Goal: Check status: Check status

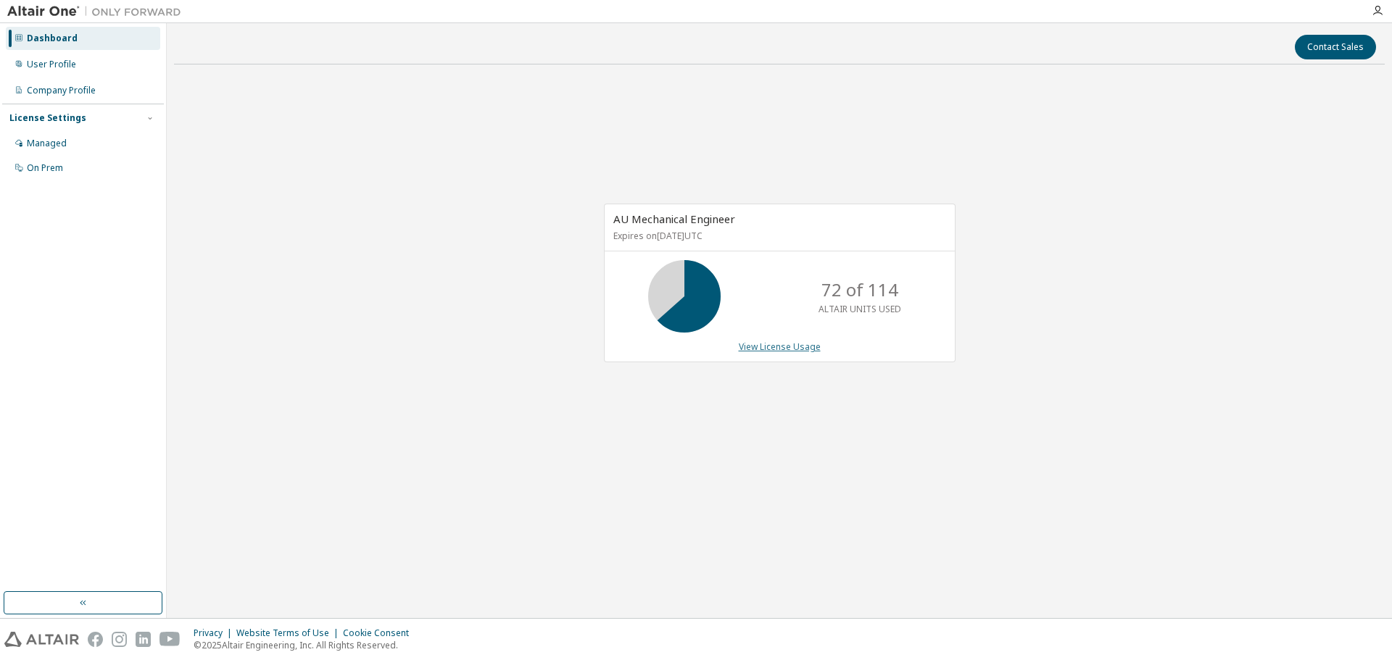
click at [785, 345] on link "View License Usage" at bounding box center [780, 347] width 82 height 12
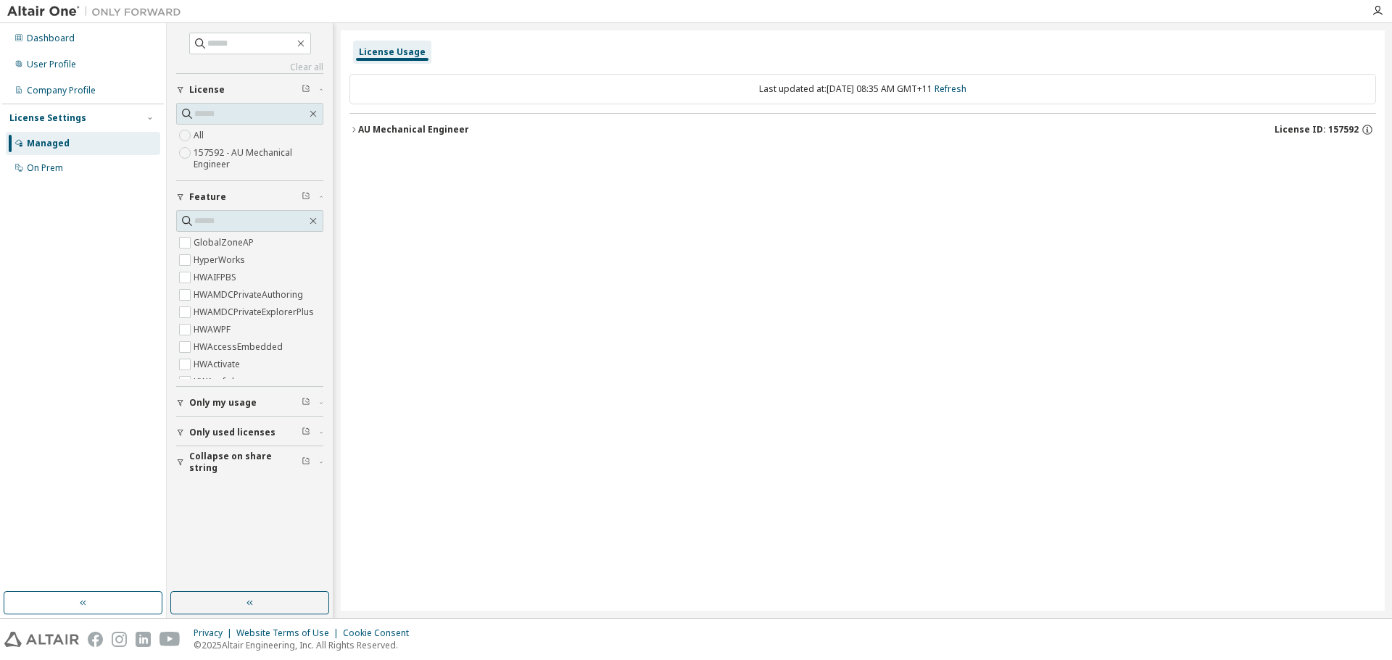
click at [357, 128] on icon "button" at bounding box center [353, 129] width 9 height 9
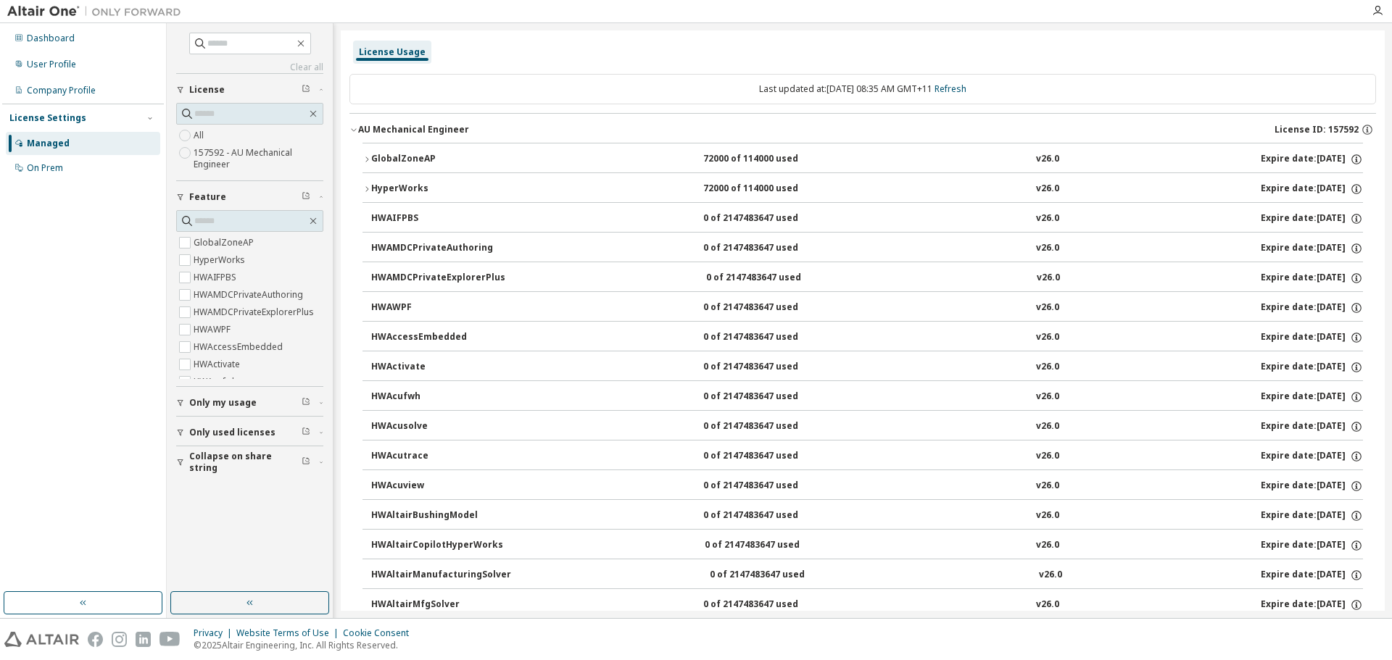
click at [232, 404] on span "Only my usage" at bounding box center [222, 403] width 67 height 12
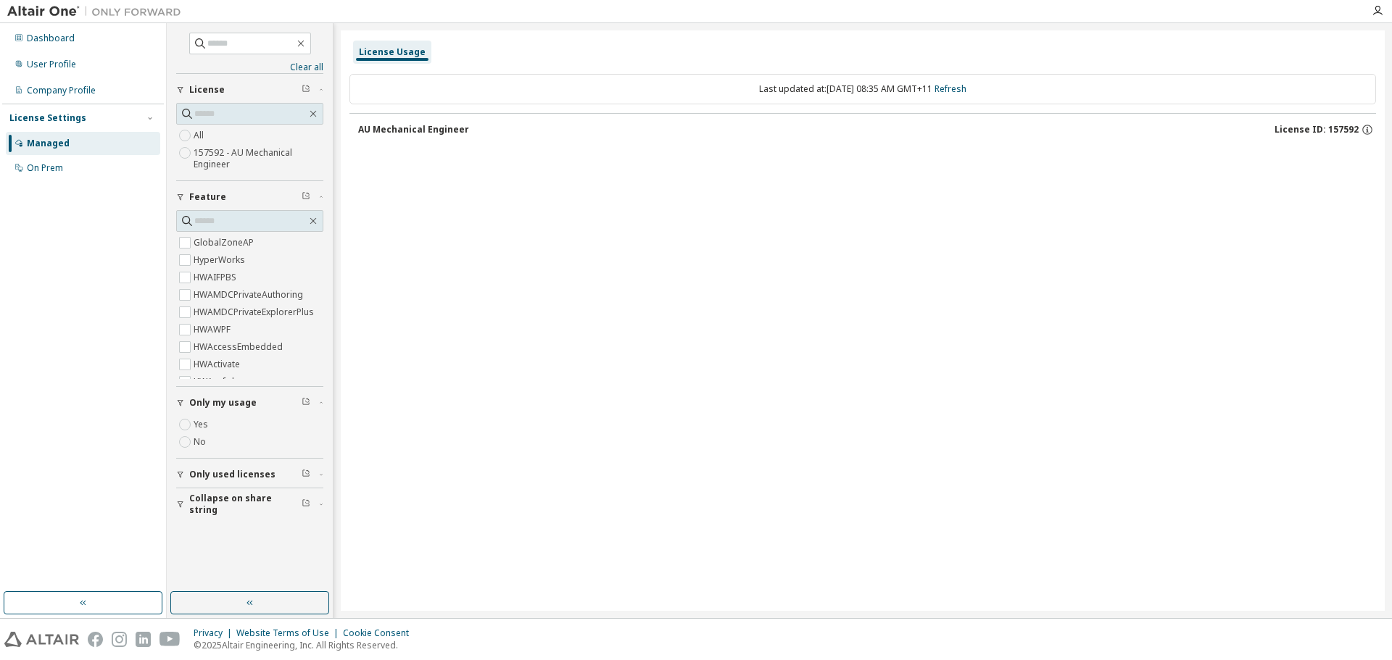
drag, startPoint x: 225, startPoint y: 475, endPoint x: 214, endPoint y: 492, distance: 19.9
click at [214, 492] on button "Collapse on share string" at bounding box center [249, 505] width 147 height 32
click at [210, 474] on span "Only used licenses" at bounding box center [232, 475] width 86 height 12
click at [352, 131] on icon "button" at bounding box center [353, 129] width 9 height 9
